Goal: Information Seeking & Learning: Learn about a topic

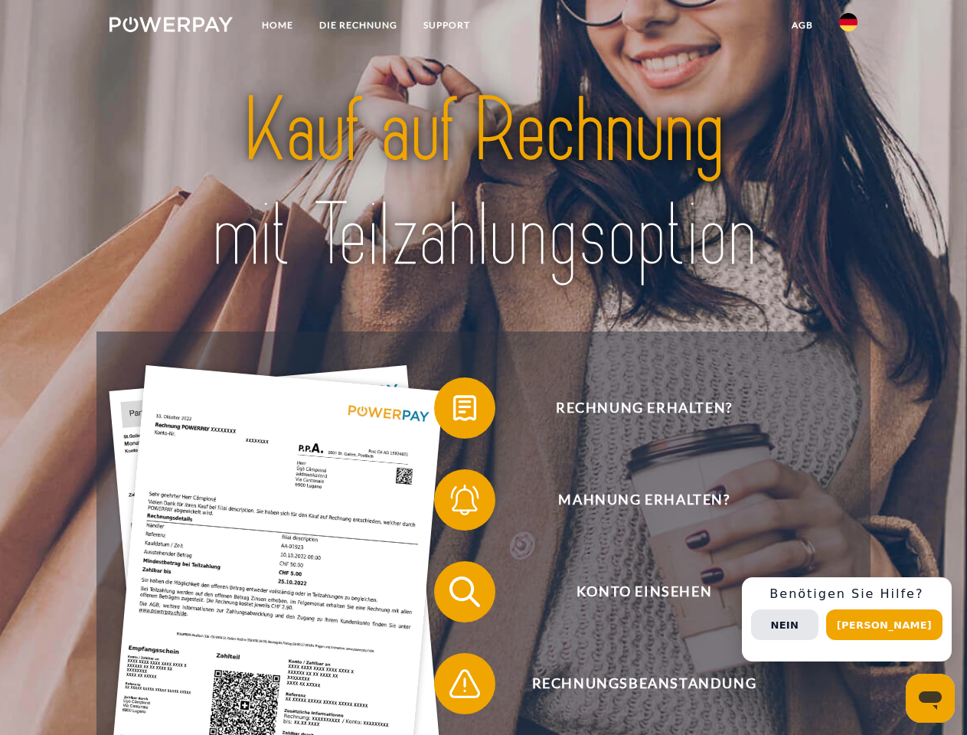
click at [171, 27] on img at bounding box center [170, 24] width 123 height 15
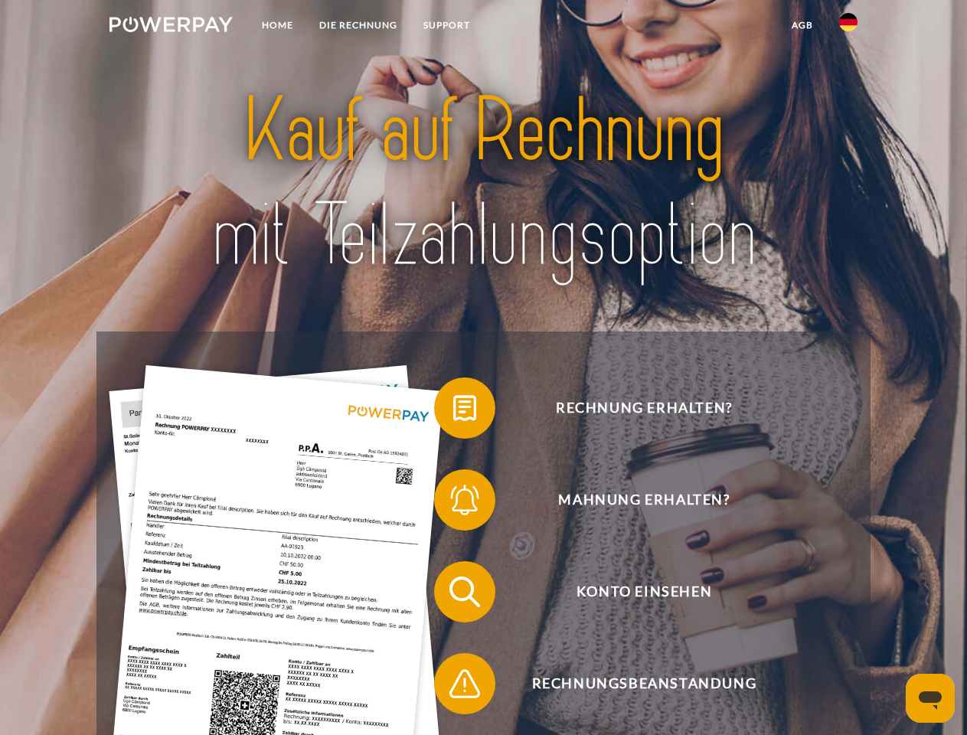
click at [848, 27] on img at bounding box center [848, 22] width 18 height 18
click at [801, 25] on link "agb" at bounding box center [801, 25] width 47 height 28
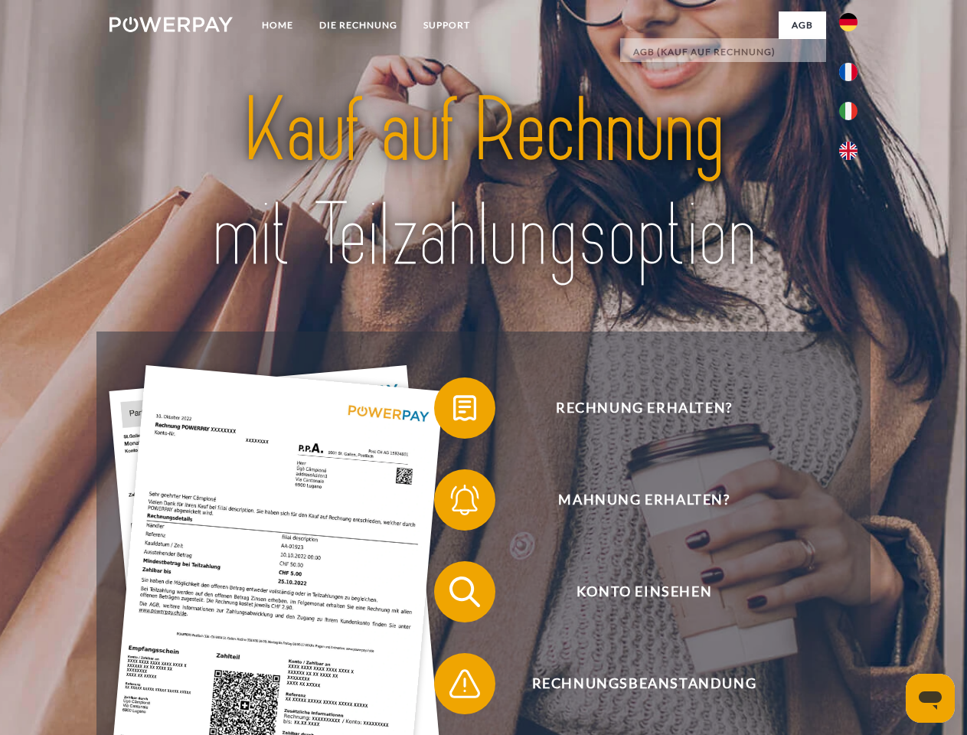
click at [453, 411] on span at bounding box center [441, 408] width 77 height 77
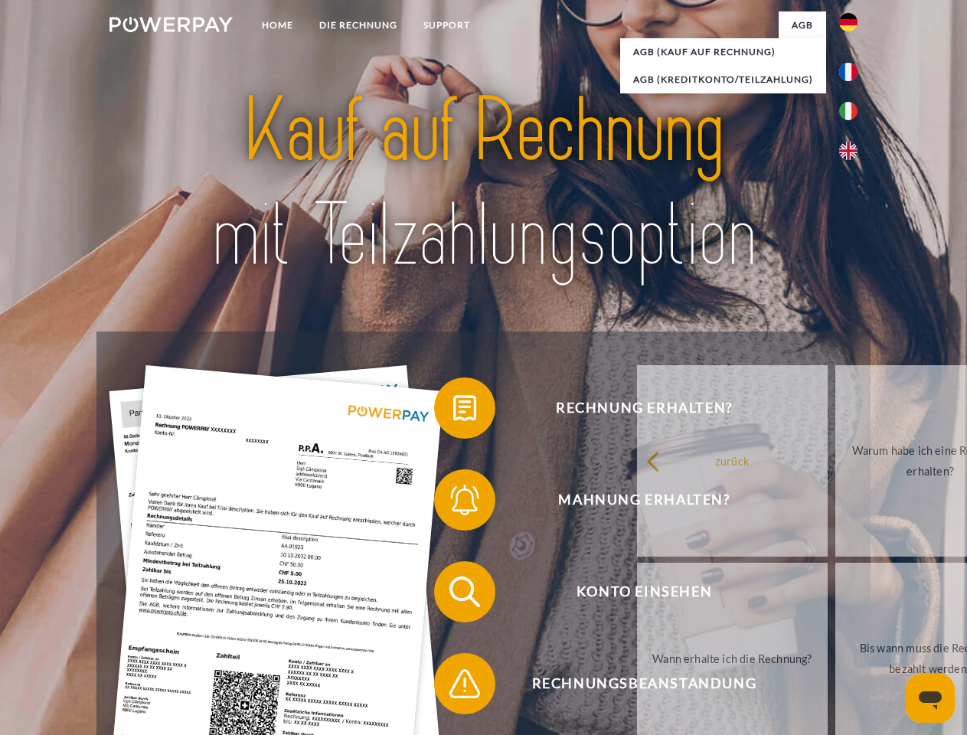
click at [453, 503] on span at bounding box center [441, 499] width 77 height 77
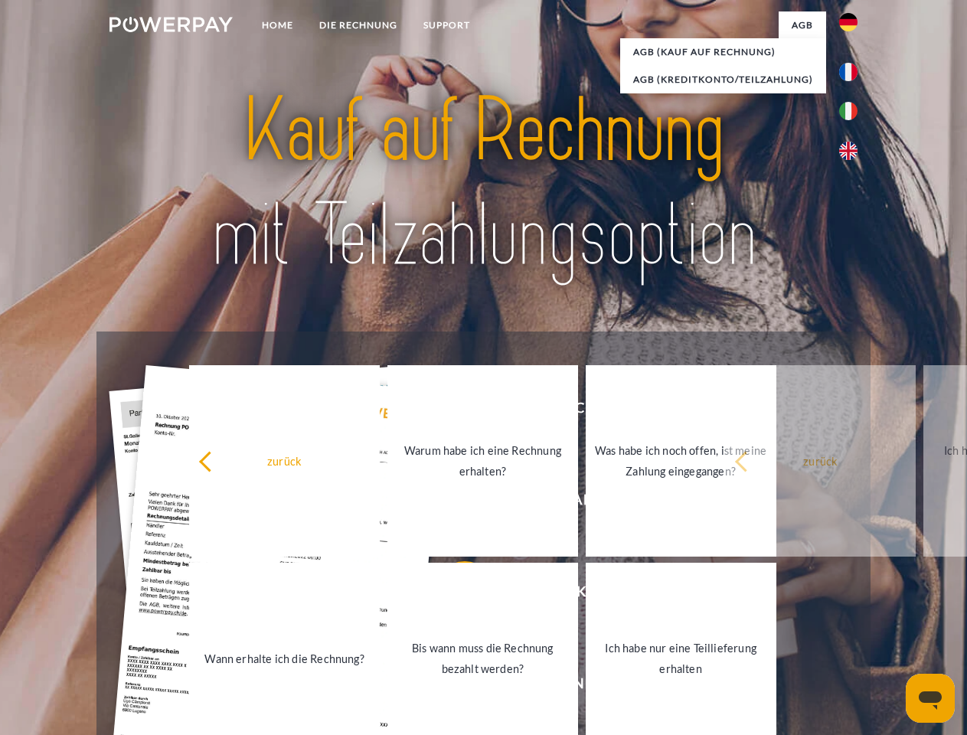
click at [453, 595] on link "Bis wann muss die Rechnung bezahlt werden?" at bounding box center [482, 657] width 191 height 191
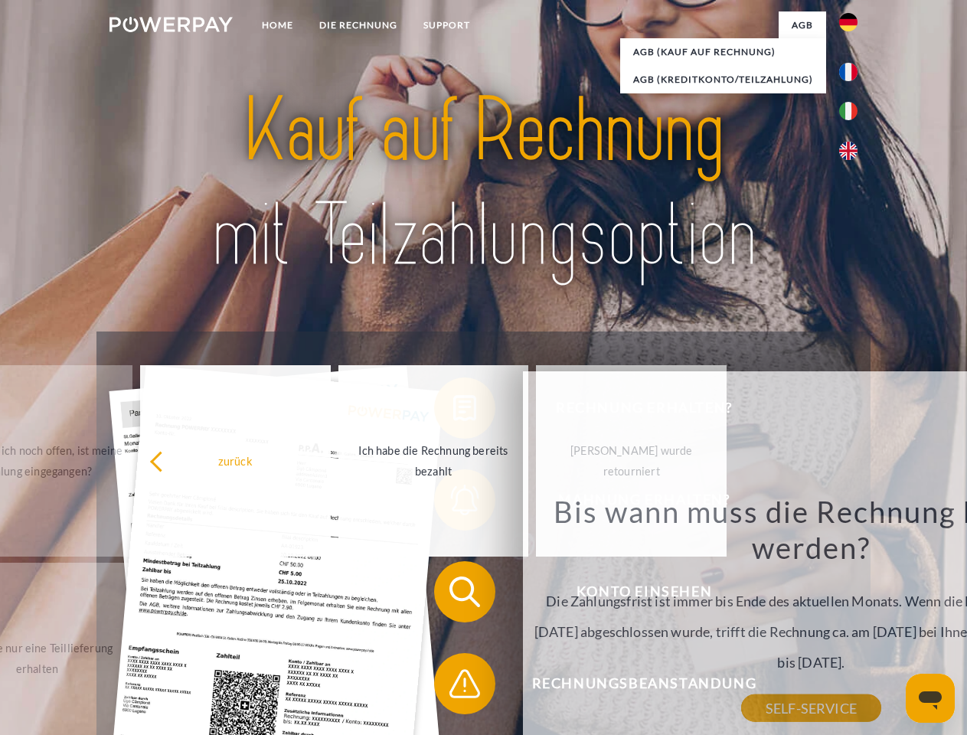
click at [523, 686] on div "zurück Warum habe ich eine Rechnung erhalten? POWERPAY ist der Rechnungsherstel…" at bounding box center [811, 581] width 576 height 421
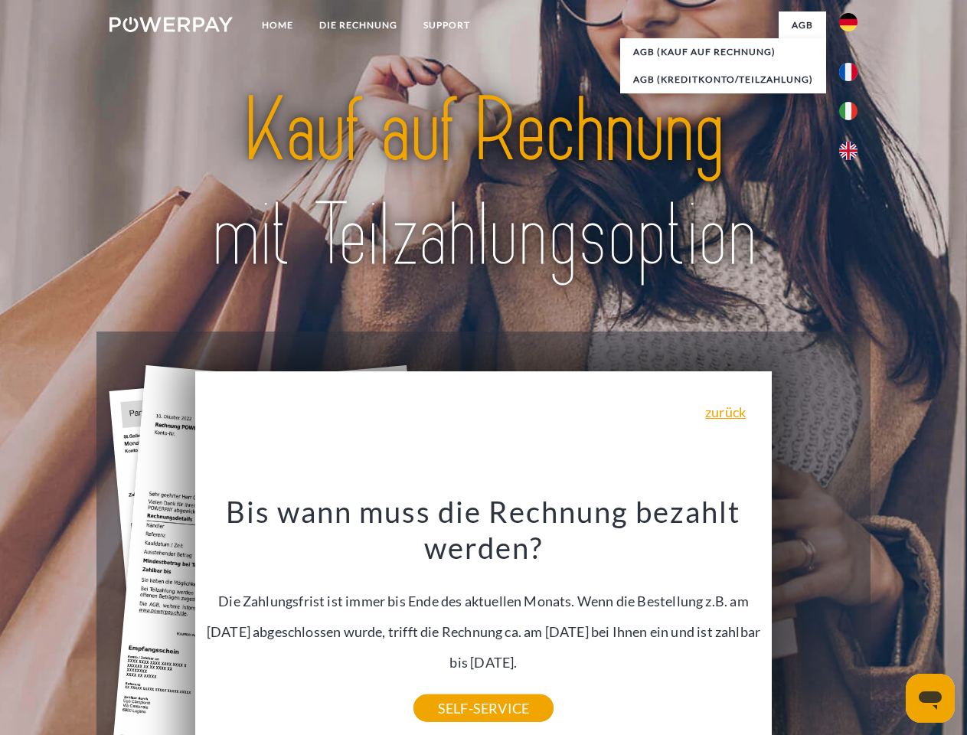
click at [852, 619] on div "Rechnung erhalten? Mahnung erhalten? Konto einsehen" at bounding box center [482, 637] width 773 height 612
click at [814, 622] on span "Konto einsehen" at bounding box center [643, 591] width 375 height 61
click at [889, 624] on header "Home DIE RECHNUNG SUPPORT" at bounding box center [483, 528] width 967 height 1057
